Goal: Entertainment & Leisure: Browse casually

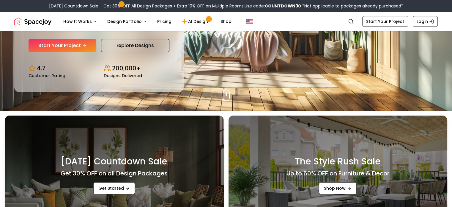
scroll to position [89, 0]
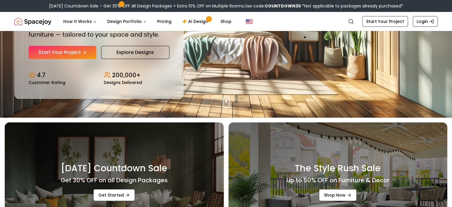
click at [147, 45] on div "Design Your Dream Space Online Work 1:1 with expert interior designers to creat…" at bounding box center [99, 17] width 141 height 84
click at [145, 52] on link "Explore Designs" at bounding box center [135, 52] width 68 height 13
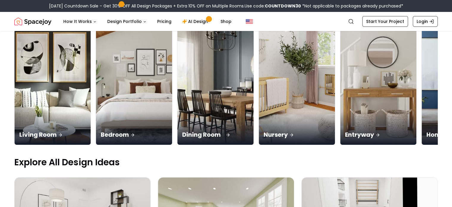
scroll to position [59, 0]
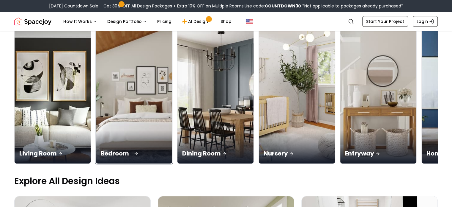
click at [96, 130] on div "Bedroom" at bounding box center [134, 146] width 76 height 33
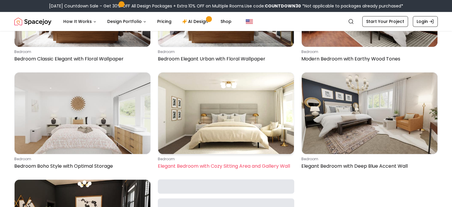
scroll to position [327, 0]
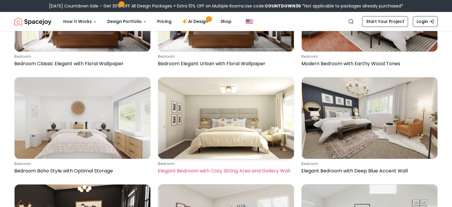
click at [246, 114] on img at bounding box center [226, 117] width 136 height 81
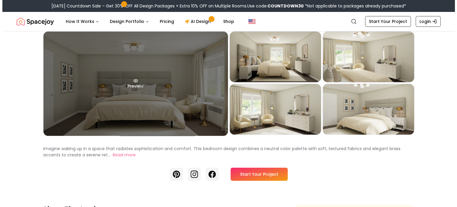
scroll to position [30, 0]
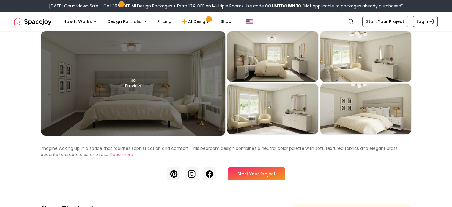
click at [175, 114] on div "Preview" at bounding box center [133, 83] width 184 height 104
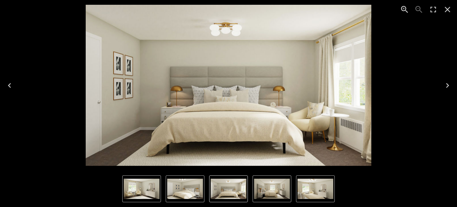
click at [233, 137] on img "1 of 5" at bounding box center [229, 85] width 286 height 161
click at [446, 87] on icon "Next" at bounding box center [447, 86] width 10 height 10
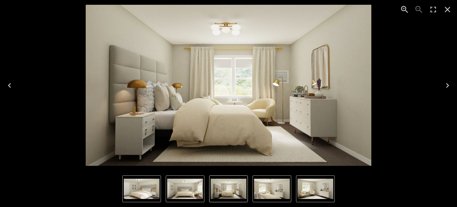
click at [446, 87] on icon "Next" at bounding box center [447, 86] width 10 height 10
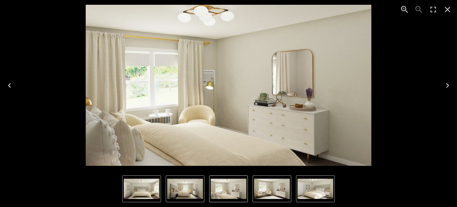
click at [446, 87] on icon "Next" at bounding box center [447, 86] width 10 height 10
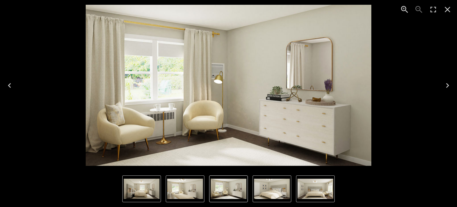
click at [446, 87] on icon "Next" at bounding box center [447, 86] width 10 height 10
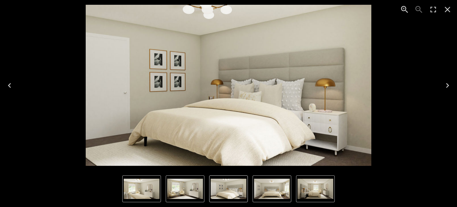
click at [446, 87] on icon "Next" at bounding box center [447, 86] width 10 height 10
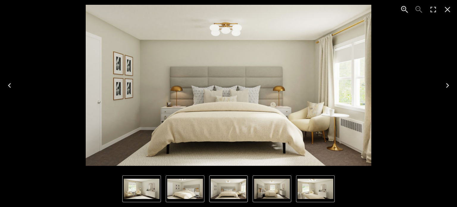
click at [446, 87] on icon "Next" at bounding box center [447, 86] width 10 height 10
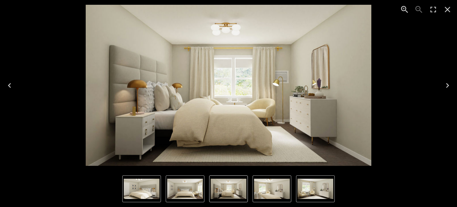
click at [446, 87] on icon "Next" at bounding box center [447, 86] width 10 height 10
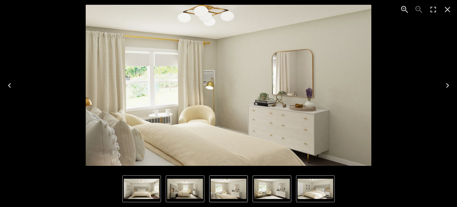
click at [446, 87] on icon "Next" at bounding box center [447, 86] width 10 height 10
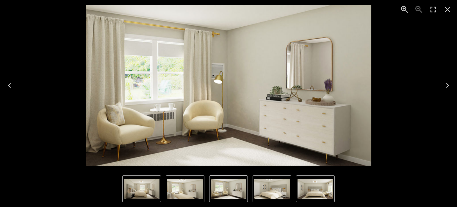
click at [446, 87] on icon "Next" at bounding box center [447, 86] width 10 height 10
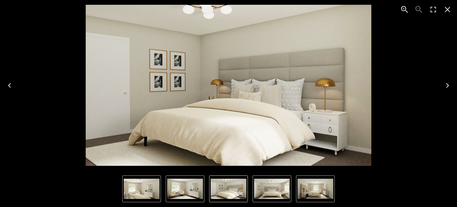
click at [446, 87] on icon "Next" at bounding box center [447, 86] width 10 height 10
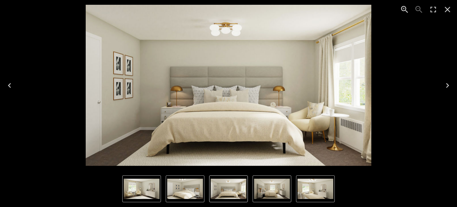
click at [445, 86] on icon "Next" at bounding box center [447, 86] width 10 height 10
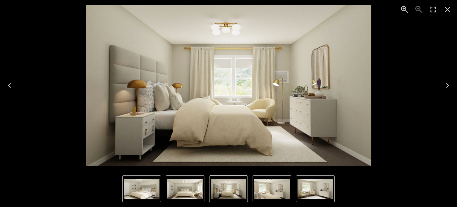
click at [445, 86] on icon "Next" at bounding box center [447, 86] width 10 height 10
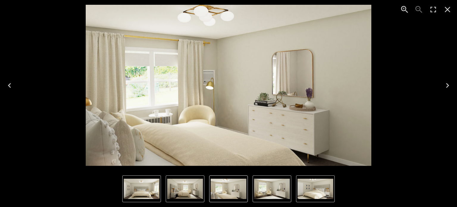
click at [444, 94] on button "Next" at bounding box center [447, 85] width 19 height 24
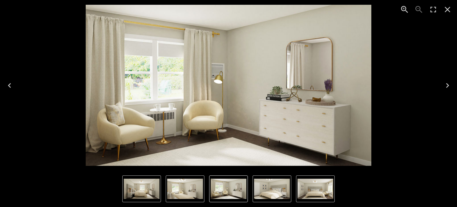
click at [444, 94] on button "Next" at bounding box center [447, 85] width 19 height 24
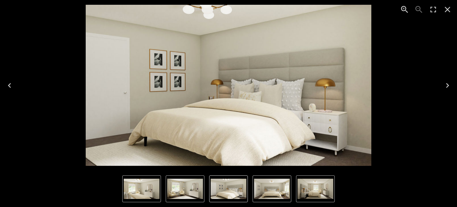
click at [444, 94] on button "Next" at bounding box center [447, 85] width 19 height 24
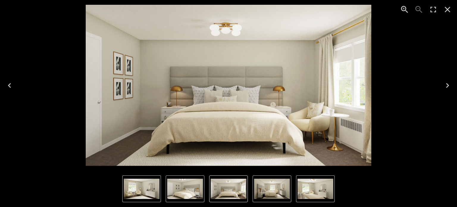
click at [444, 94] on button "Next" at bounding box center [447, 85] width 19 height 24
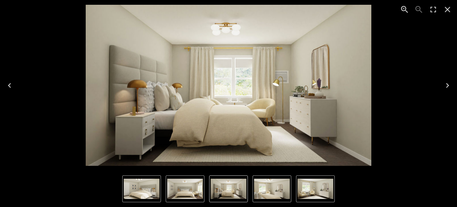
click at [444, 94] on button "Next" at bounding box center [447, 85] width 19 height 24
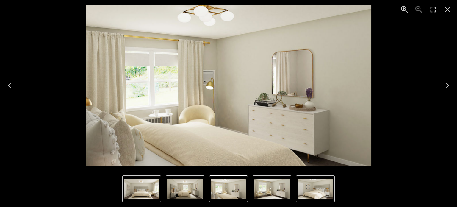
click at [12, 87] on icon "Previous" at bounding box center [10, 86] width 10 height 10
